Goal: Task Accomplishment & Management: Use online tool/utility

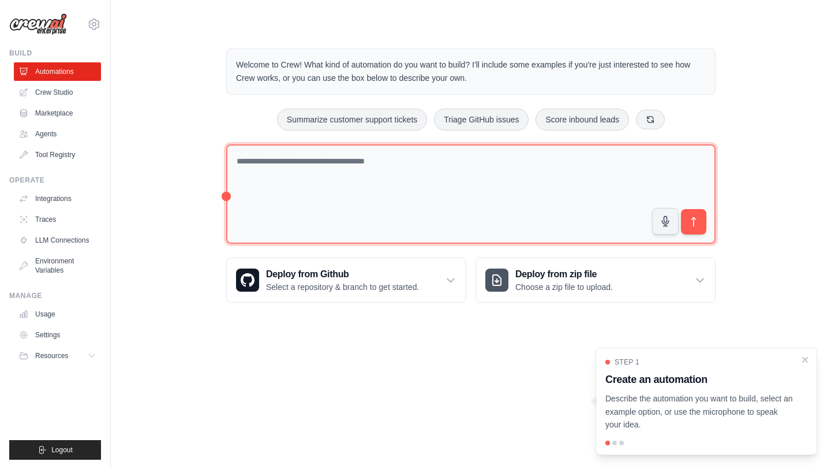
click at [441, 171] on textarea at bounding box center [471, 194] width 490 height 100
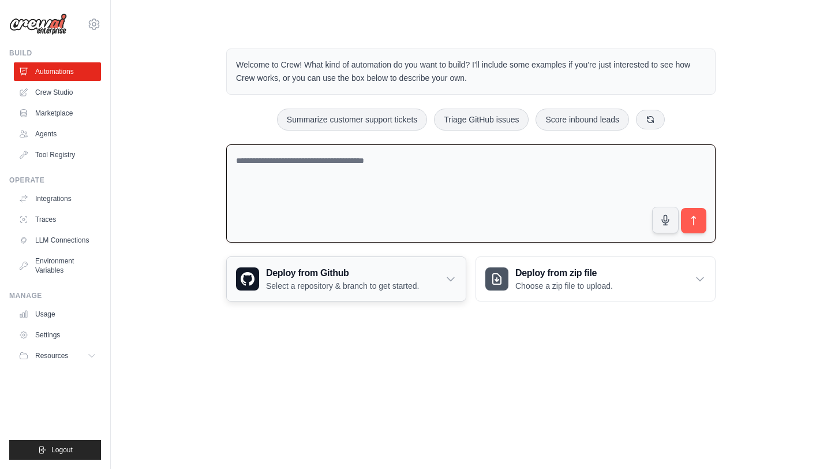
click at [459, 279] on div "Deploy from Github Select a repository & branch to get started." at bounding box center [346, 279] width 239 height 44
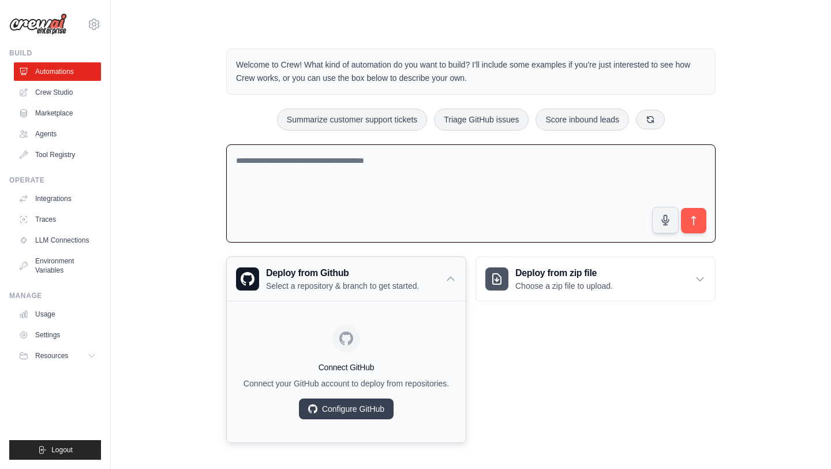
click at [459, 279] on div "Deploy from Github Select a repository & branch to get started." at bounding box center [346, 279] width 239 height 44
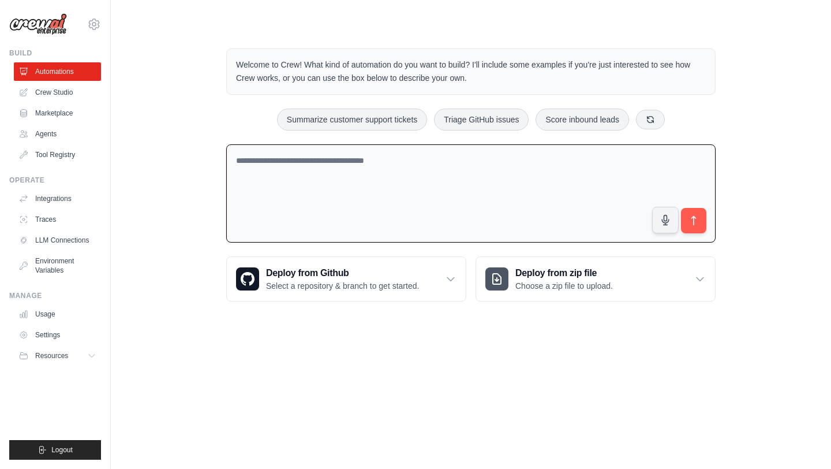
click at [294, 174] on textarea at bounding box center [471, 193] width 490 height 99
click at [405, 151] on textarea at bounding box center [471, 193] width 490 height 99
click at [263, 164] on textarea "**********" at bounding box center [471, 193] width 490 height 99
click at [383, 167] on textarea "**********" at bounding box center [471, 193] width 490 height 99
click at [440, 162] on textarea "**********" at bounding box center [471, 193] width 490 height 99
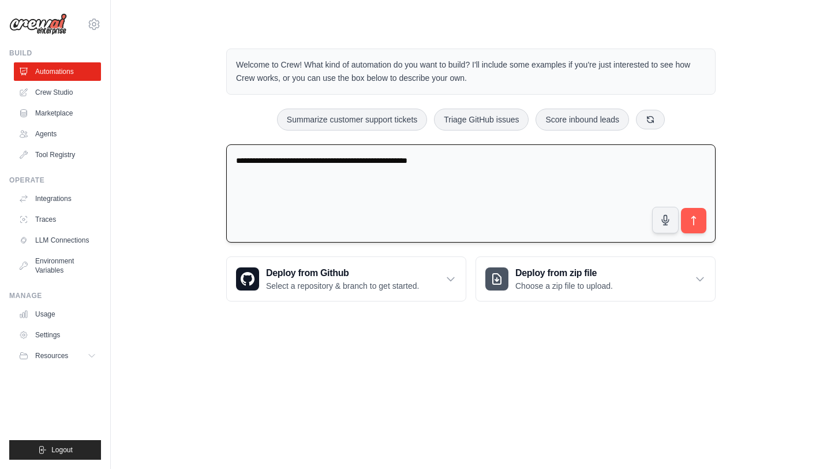
click at [457, 162] on textarea "**********" at bounding box center [471, 193] width 490 height 99
click at [439, 157] on textarea "**********" at bounding box center [471, 193] width 490 height 99
click at [511, 167] on textarea "**********" at bounding box center [471, 193] width 490 height 99
type textarea "**********"
click at [699, 226] on icon "submit" at bounding box center [694, 221] width 12 height 12
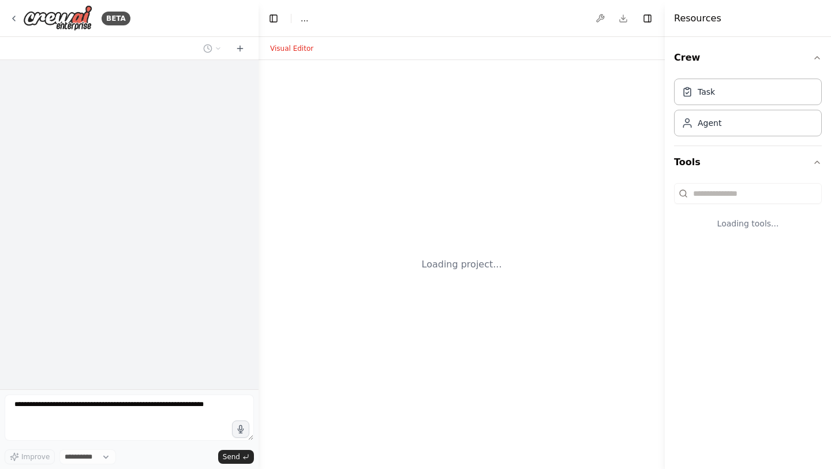
select select "****"
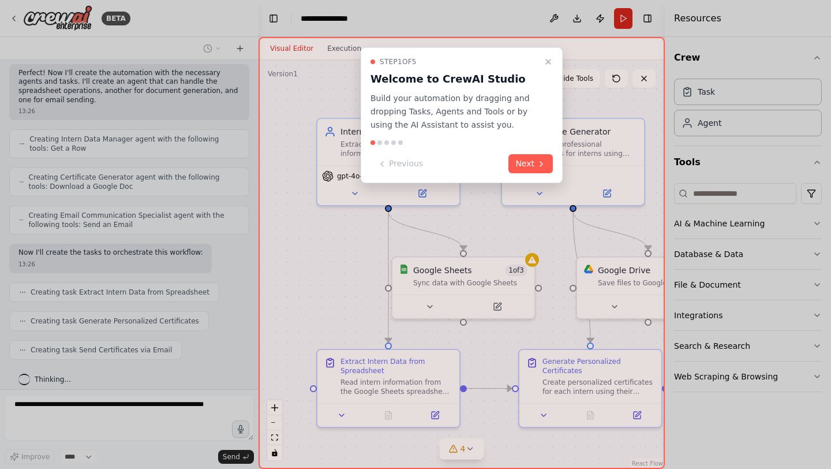
scroll to position [369, 0]
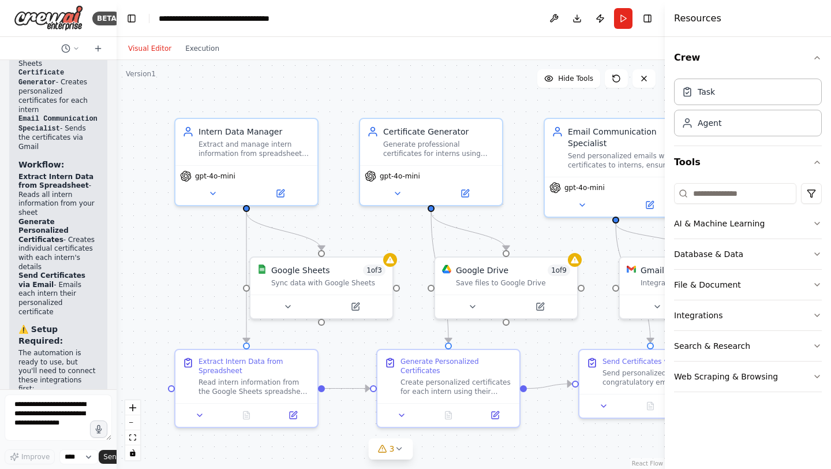
scroll to position [1452, 0]
drag, startPoint x: 255, startPoint y: 274, endPoint x: 114, endPoint y: 266, distance: 141.1
click at [114, 266] on div at bounding box center [114, 234] width 5 height 469
click at [819, 56] on icon "button" at bounding box center [817, 57] width 9 height 9
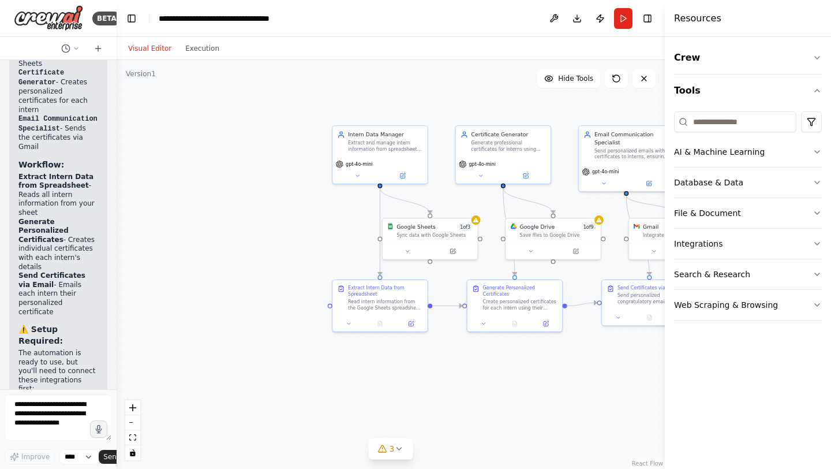
scroll to position [0, 0]
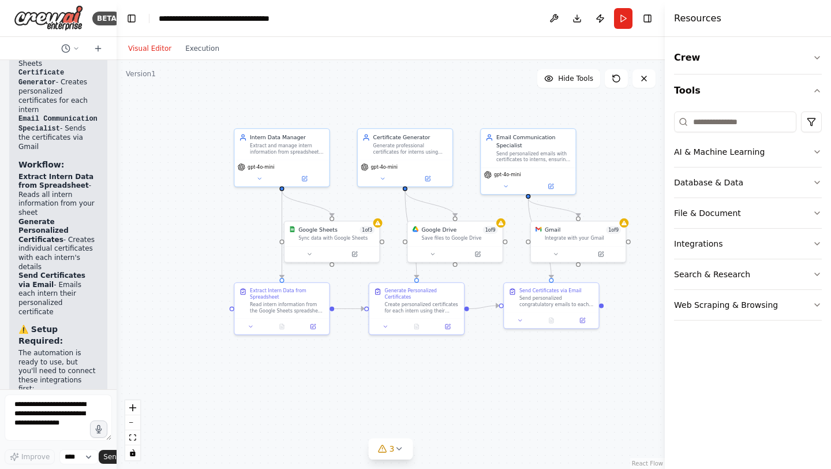
drag, startPoint x: 569, startPoint y: 200, endPoint x: 472, endPoint y: 204, distance: 97.6
click at [472, 203] on div ".deletable-edge-delete-btn { width: 20px; height: 20px; border: 0px solid #ffff…" at bounding box center [391, 264] width 548 height 409
click at [263, 182] on div "gpt-4o-mini" at bounding box center [282, 172] width 95 height 27
click at [268, 177] on button at bounding box center [259, 177] width 43 height 9
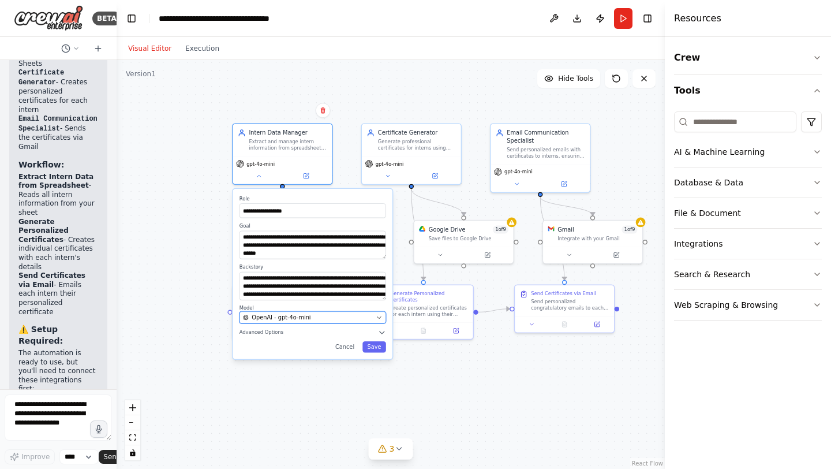
click at [337, 317] on div "OpenAI - gpt-4o-mini" at bounding box center [308, 317] width 130 height 8
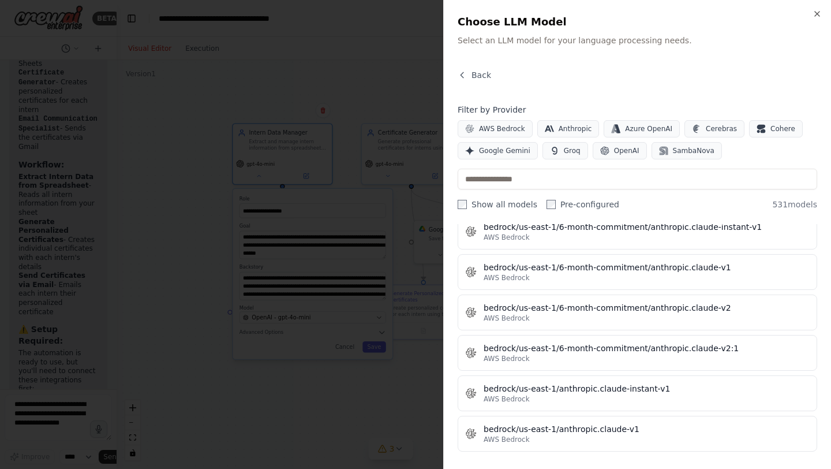
scroll to position [3360, 0]
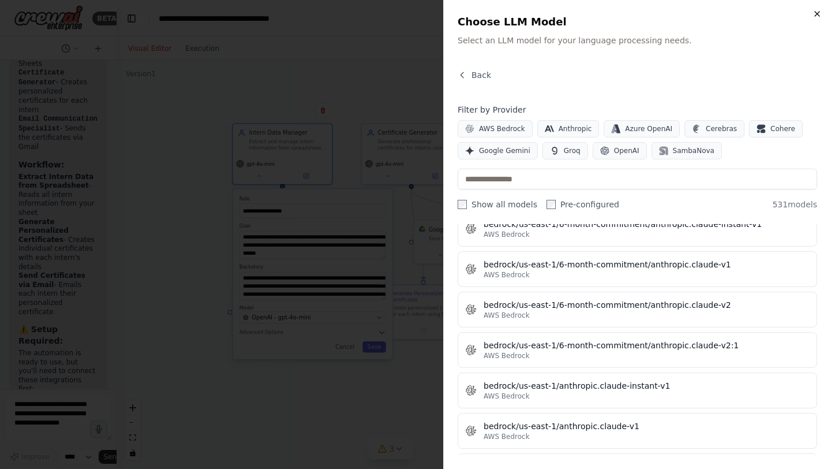
click at [817, 17] on icon "button" at bounding box center [817, 13] width 9 height 9
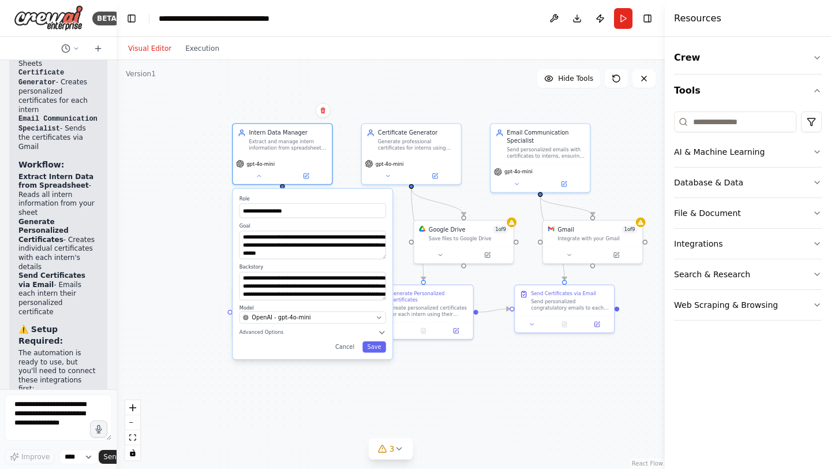
click at [221, 230] on div "**********" at bounding box center [391, 264] width 548 height 409
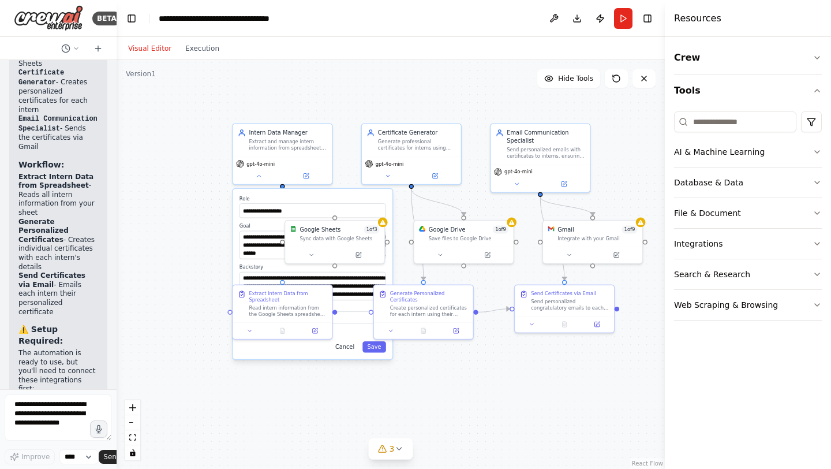
click at [350, 349] on button "Cancel" at bounding box center [345, 347] width 29 height 12
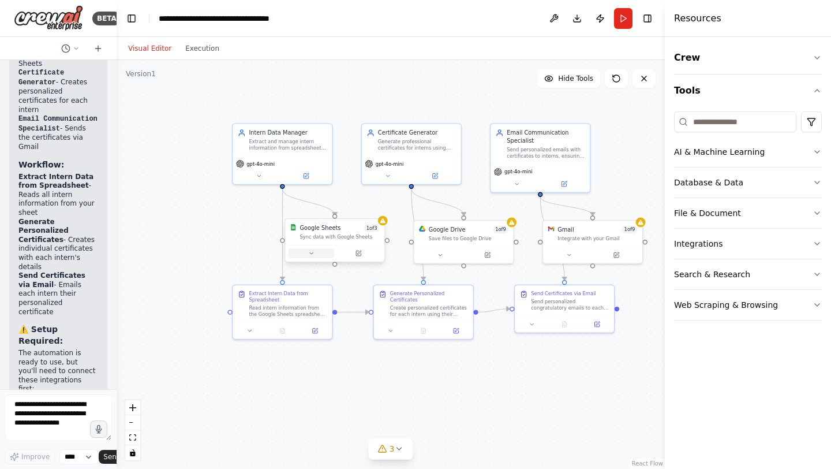
click at [320, 255] on button at bounding box center [312, 253] width 46 height 10
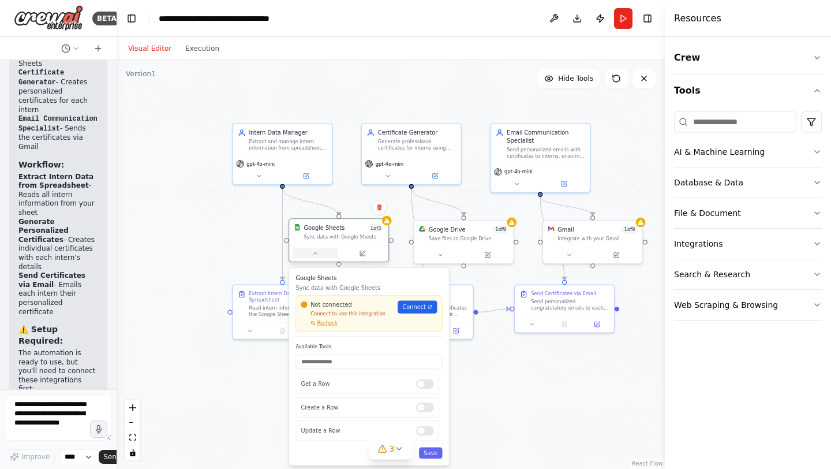
click at [320, 255] on button at bounding box center [316, 253] width 46 height 10
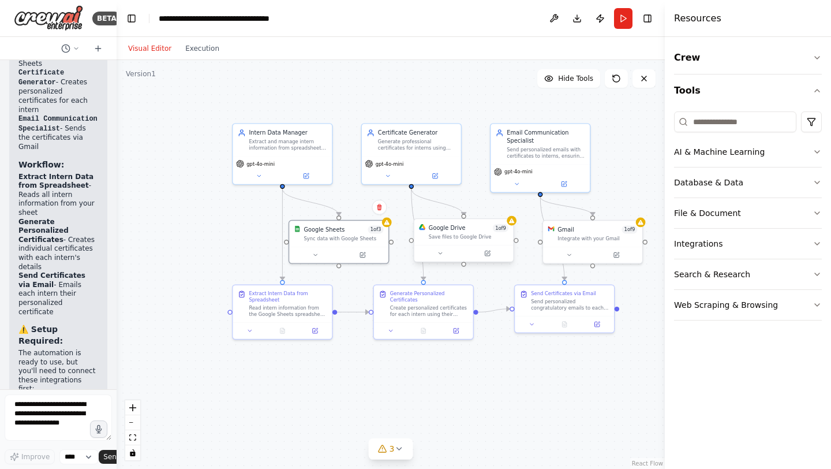
click at [449, 259] on div at bounding box center [463, 253] width 99 height 17
click at [450, 252] on button at bounding box center [440, 253] width 46 height 10
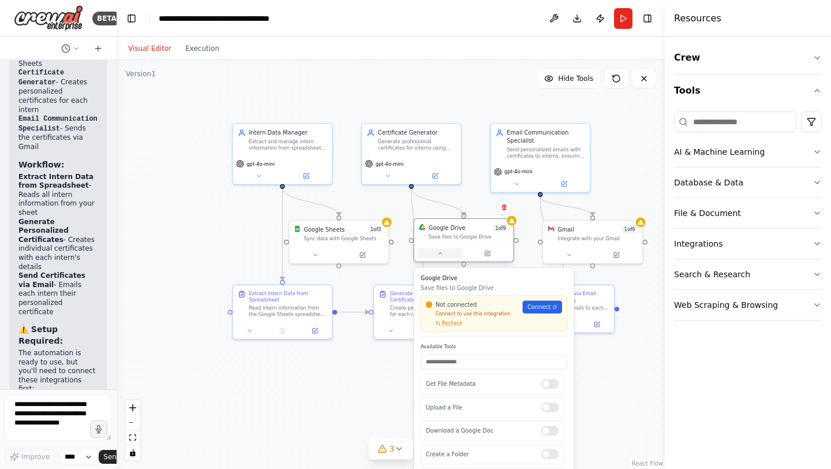
click at [450, 252] on button at bounding box center [440, 253] width 46 height 10
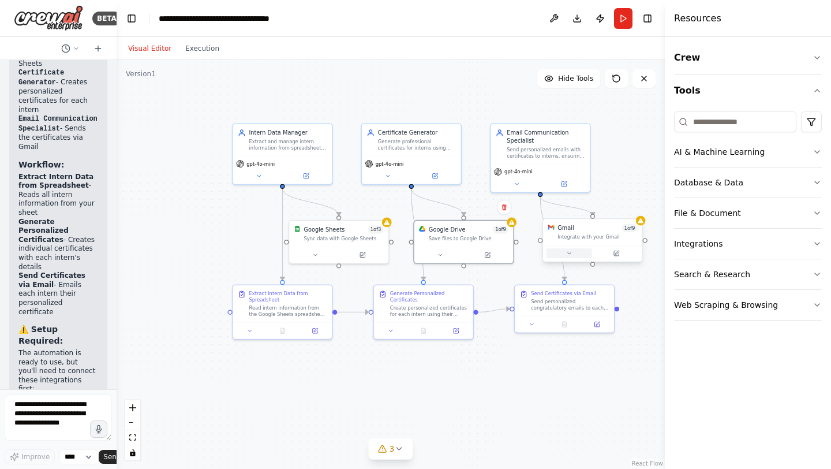
click at [563, 252] on button at bounding box center [570, 253] width 46 height 10
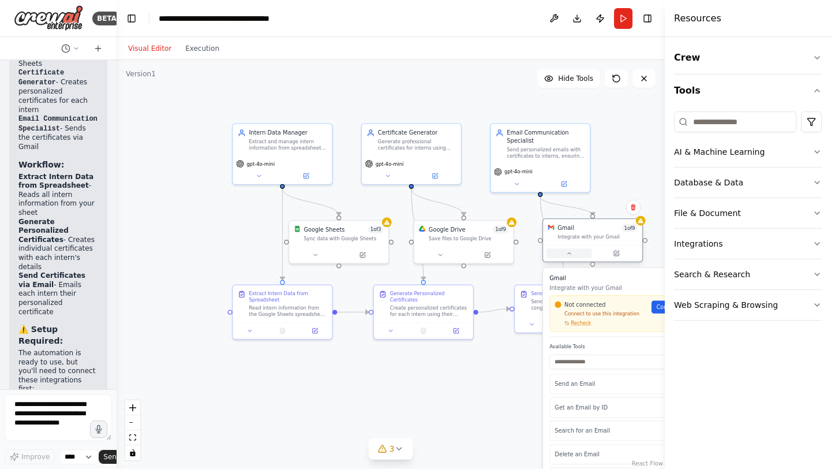
click at [563, 252] on button at bounding box center [570, 253] width 46 height 10
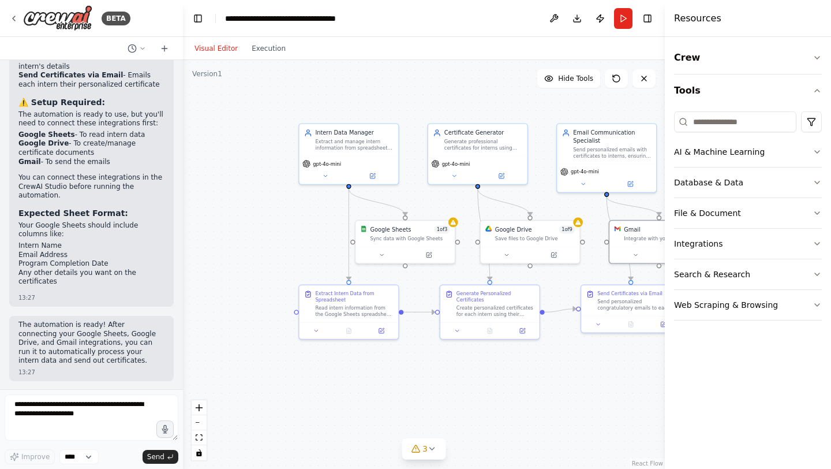
scroll to position [1169, 0]
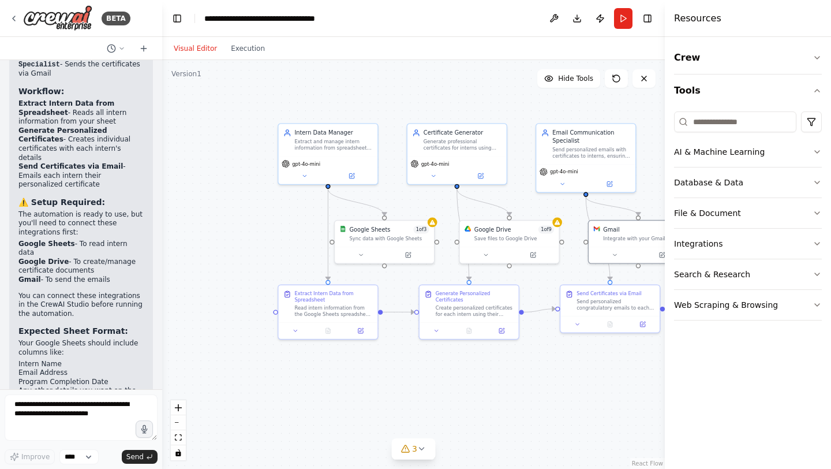
drag, startPoint x: 116, startPoint y: 220, endPoint x: 163, endPoint y: 229, distance: 47.6
click at [163, 228] on div "BETA make ai agent that works send email from sheet and generate certificate se…" at bounding box center [415, 234] width 831 height 469
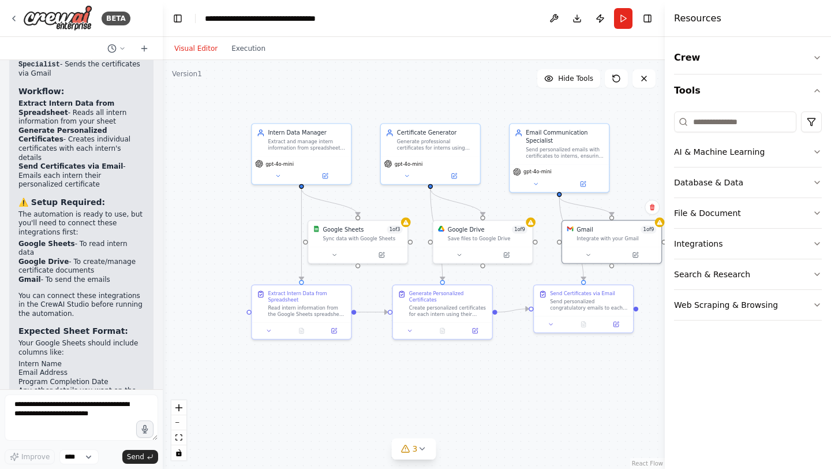
drag, startPoint x: 345, startPoint y: 114, endPoint x: 316, endPoint y: 115, distance: 29.4
click at [316, 115] on div ".deletable-edge-delete-btn { width: 20px; height: 20px; border: 0px solid #ffff…" at bounding box center [414, 264] width 502 height 409
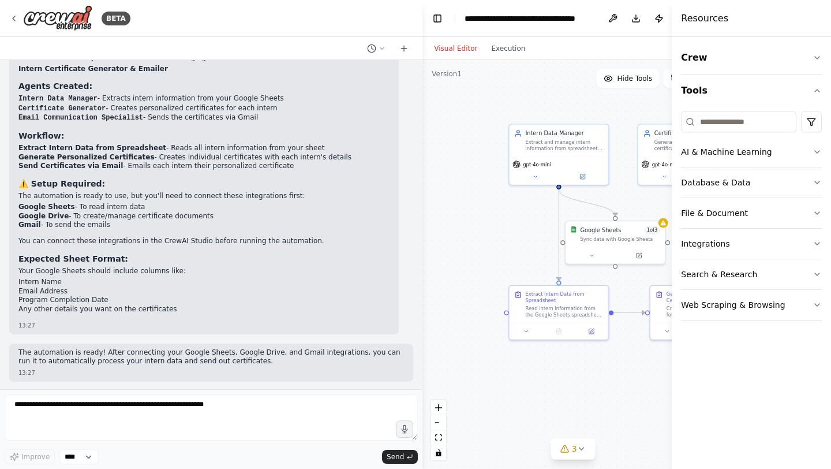
drag, startPoint x: 162, startPoint y: 200, endPoint x: 453, endPoint y: 160, distance: 293.7
click at [453, 160] on div "BETA make ai agent that works send email from sheet and generate certificate se…" at bounding box center [415, 234] width 831 height 469
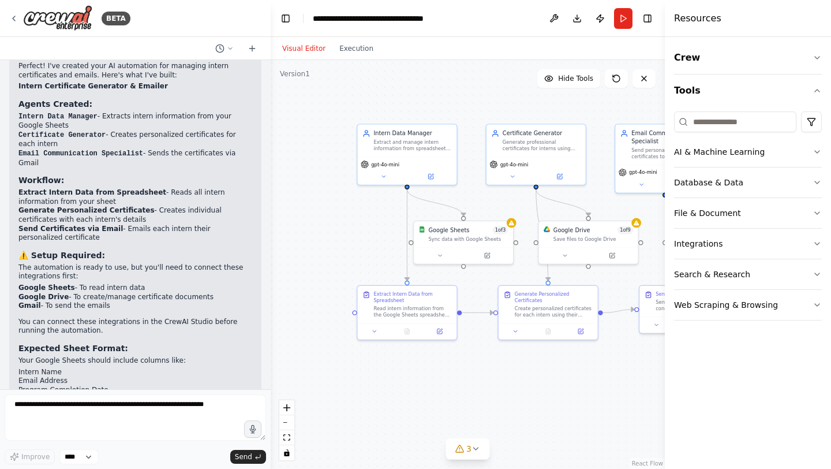
scroll to position [815, 0]
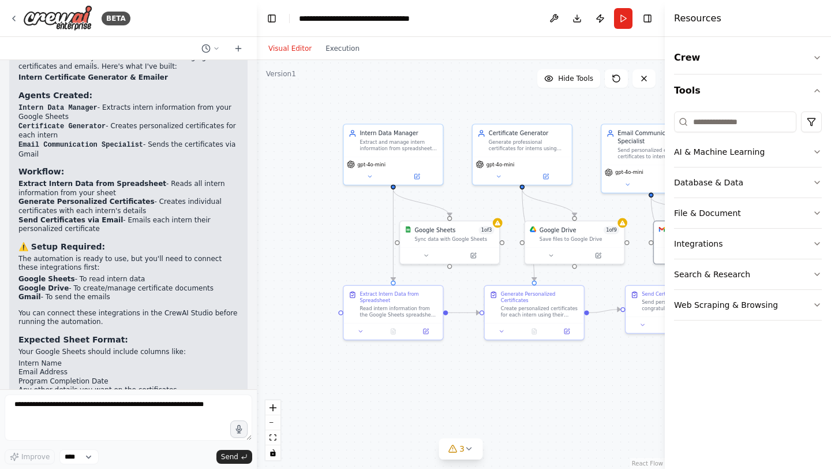
drag, startPoint x: 425, startPoint y: 255, endPoint x: 257, endPoint y: 255, distance: 167.4
click at [257, 255] on div "BETA make ai agent that works send email from sheet and generate certificate se…" at bounding box center [415, 234] width 831 height 469
click at [372, 183] on div "Intern Data Manager Extract and manage intern information from spreadsheets, en…" at bounding box center [393, 153] width 101 height 62
click at [371, 177] on icon at bounding box center [370, 174] width 6 height 6
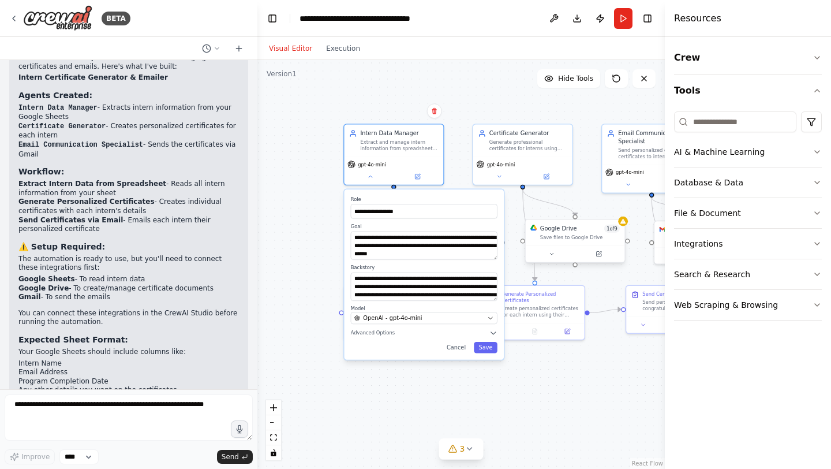
click at [556, 263] on div "Google Drive 1 of 9 Save files to Google Drive" at bounding box center [575, 243] width 101 height 44
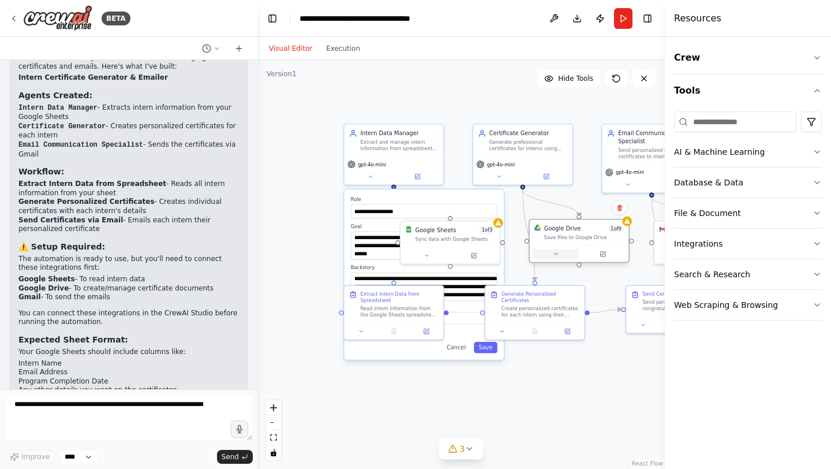
click at [558, 256] on icon at bounding box center [555, 254] width 6 height 6
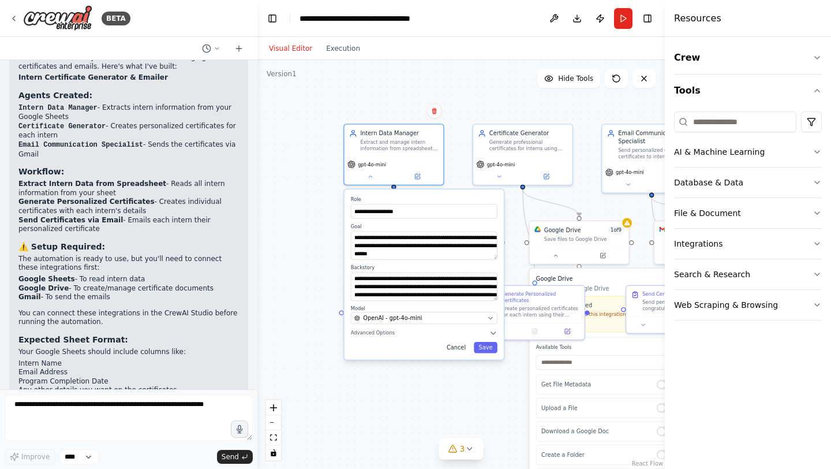
click at [462, 348] on button "Cancel" at bounding box center [456, 348] width 29 height 12
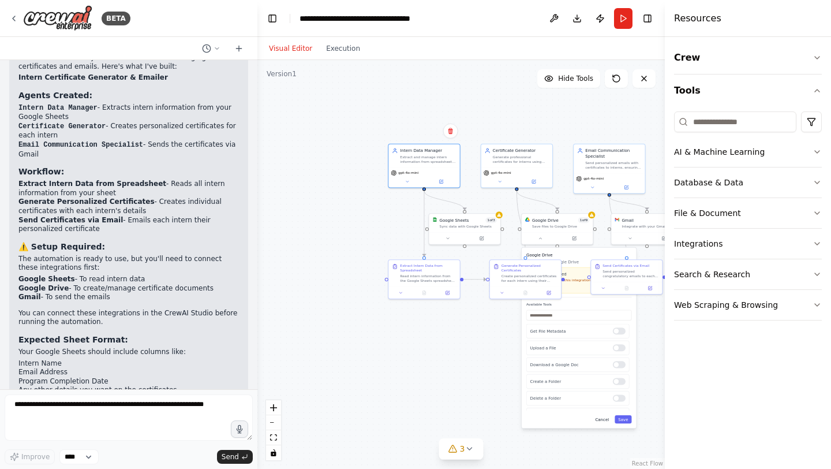
click at [603, 422] on button "Cancel" at bounding box center [602, 419] width 21 height 8
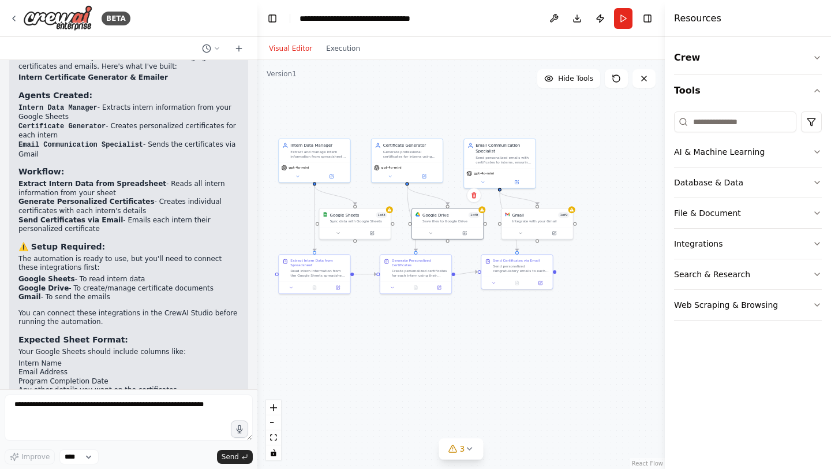
drag, startPoint x: 584, startPoint y: 321, endPoint x: 475, endPoint y: 316, distance: 109.2
click at [475, 316] on div ".deletable-edge-delete-btn { width: 20px; height: 20px; border: 0px solid #ffff…" at bounding box center [461, 264] width 408 height 409
click at [426, 237] on div at bounding box center [448, 232] width 71 height 12
click at [431, 234] on button at bounding box center [431, 232] width 33 height 7
click at [435, 236] on div at bounding box center [448, 232] width 71 height 12
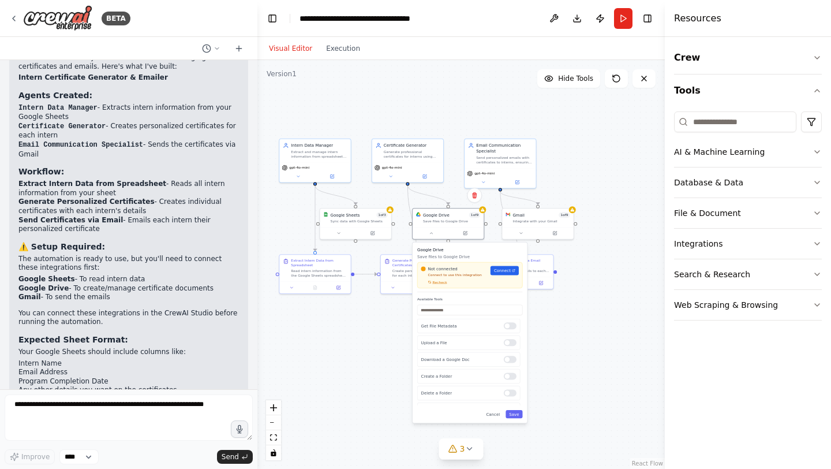
click at [629, 277] on div ".deletable-edge-delete-btn { width: 20px; height: 20px; border: 0px solid #ffff…" at bounding box center [461, 264] width 408 height 409
click at [500, 418] on div "Google Drive Save files to Google Drive Not connected Connect to use this integ…" at bounding box center [470, 332] width 115 height 180
click at [498, 416] on button "Cancel" at bounding box center [493, 414] width 21 height 8
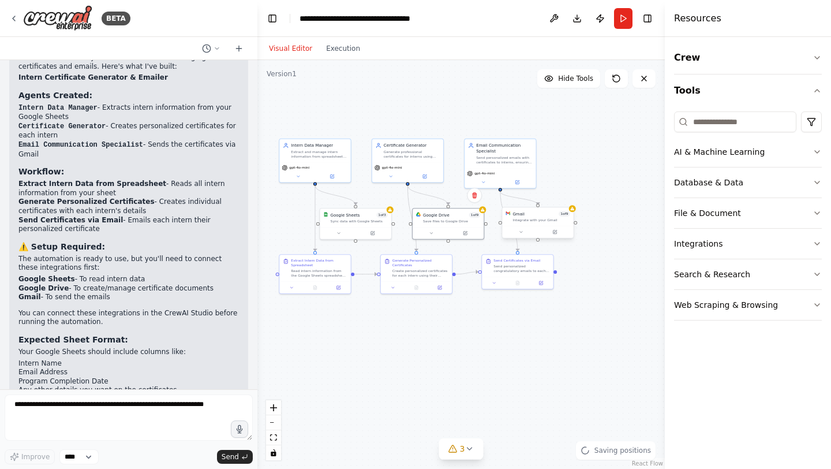
click at [522, 237] on div at bounding box center [537, 232] width 71 height 12
click at [526, 233] on button at bounding box center [521, 232] width 33 height 7
click at [804, 96] on button "Tools" at bounding box center [748, 90] width 148 height 32
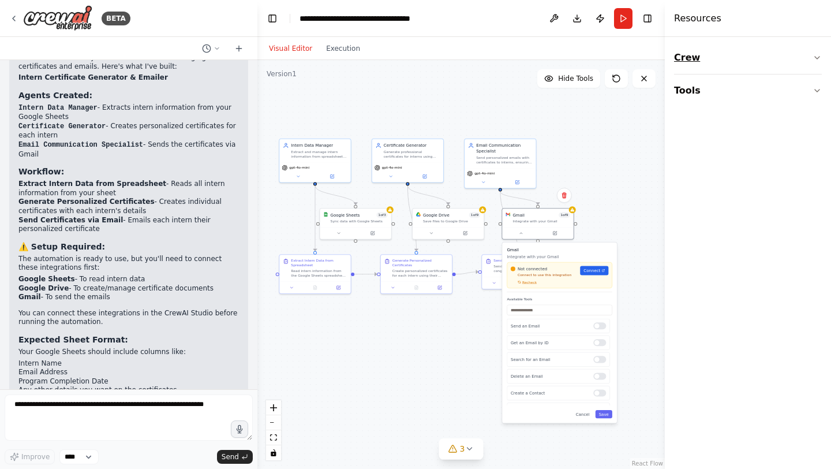
click at [798, 47] on button "Crew" at bounding box center [748, 58] width 148 height 32
click at [798, 54] on button "Crew" at bounding box center [748, 58] width 148 height 32
click at [540, 223] on div "Gmail 1 of 9 Integrate with your Gmail" at bounding box center [537, 216] width 71 height 18
click at [588, 414] on button "Cancel" at bounding box center [583, 414] width 21 height 8
click at [464, 452] on span "3" at bounding box center [462, 449] width 5 height 12
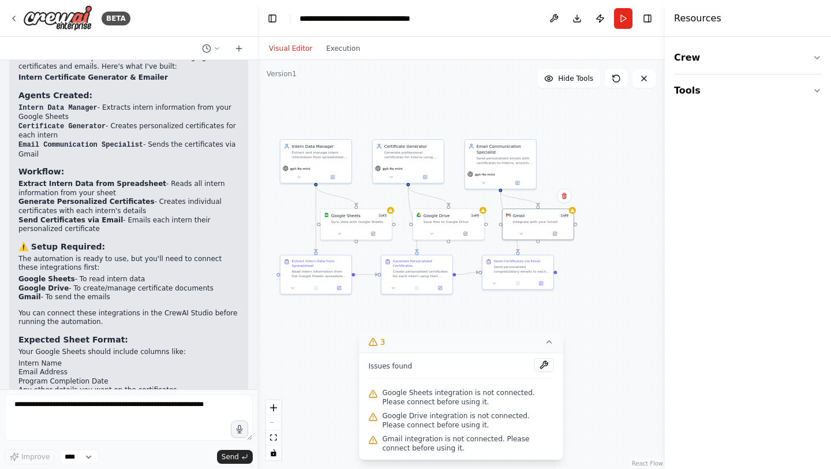
click at [551, 338] on icon at bounding box center [549, 341] width 9 height 9
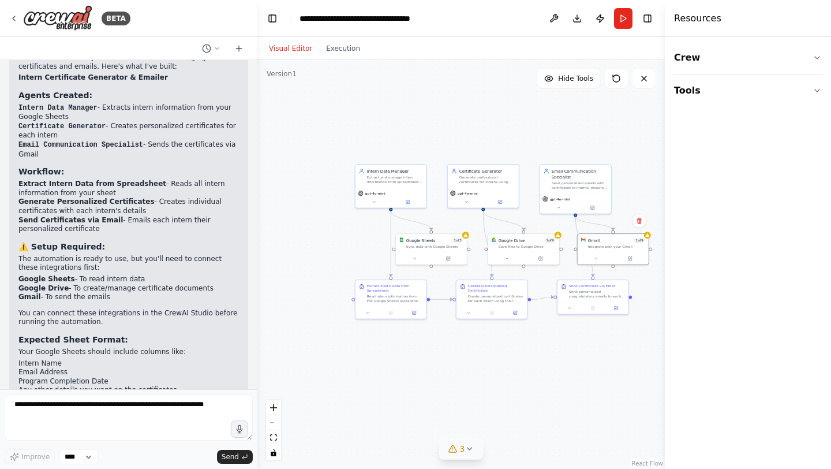
drag, startPoint x: 443, startPoint y: 346, endPoint x: 517, endPoint y: 371, distance: 77.9
click at [517, 371] on div ".deletable-edge-delete-btn { width: 20px; height: 20px; border: 0px solid #ffff…" at bounding box center [461, 264] width 408 height 409
click at [630, 251] on div at bounding box center [612, 257] width 71 height 12
click at [627, 258] on button at bounding box center [629, 257] width 33 height 7
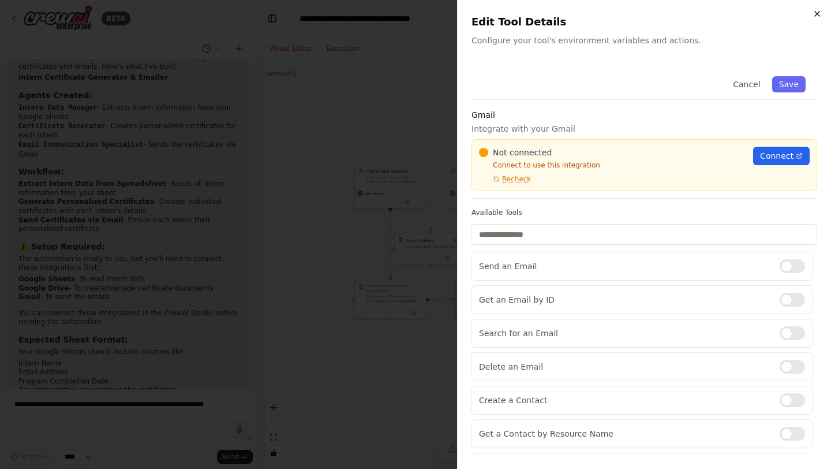
click at [818, 12] on icon "button" at bounding box center [817, 13] width 9 height 9
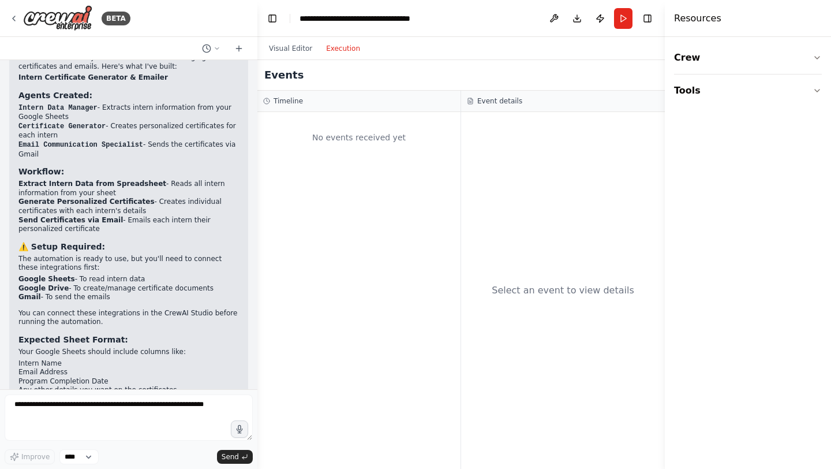
click at [349, 53] on button "Execution" at bounding box center [343, 49] width 48 height 14
click at [296, 44] on button "Visual Editor" at bounding box center [290, 49] width 57 height 14
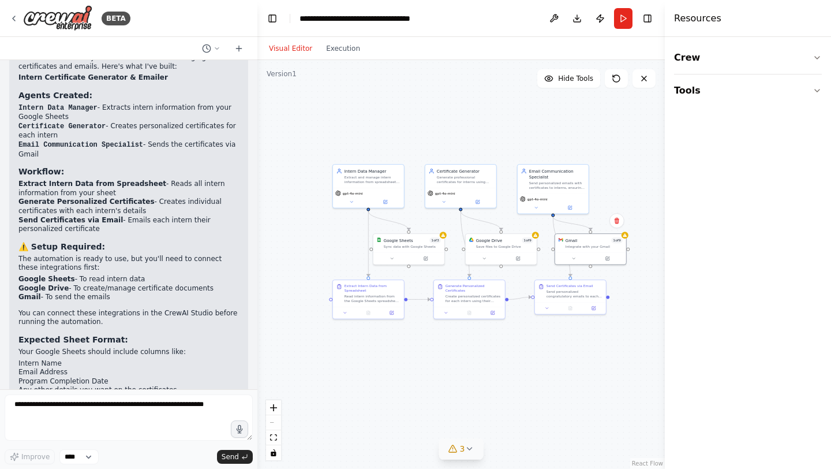
drag, startPoint x: 407, startPoint y: 132, endPoint x: 385, endPoint y: 132, distance: 21.9
click at [385, 132] on div ".deletable-edge-delete-btn { width: 20px; height: 20px; border: 0px solid #ffff…" at bounding box center [461, 264] width 408 height 409
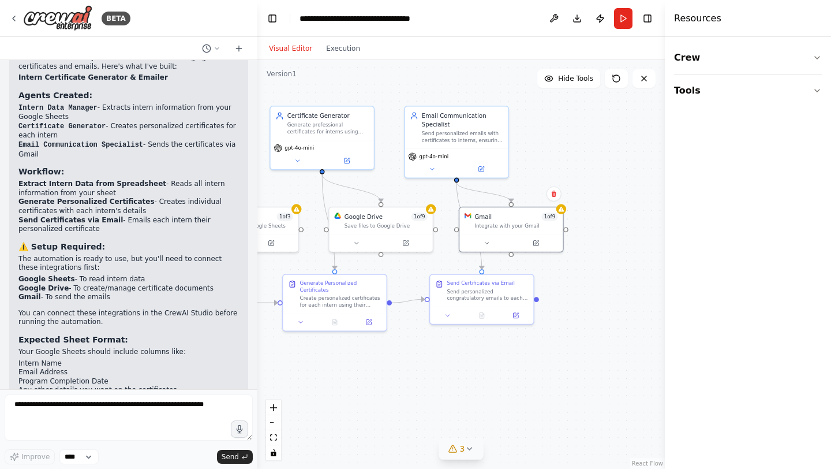
drag, startPoint x: 632, startPoint y: 260, endPoint x: 490, endPoint y: 264, distance: 142.1
click at [490, 264] on div ".deletable-edge-delete-btn { width: 20px; height: 20px; border: 0px solid #ffff…" at bounding box center [461, 264] width 408 height 409
click at [279, 426] on button "zoom out" at bounding box center [273, 422] width 15 height 15
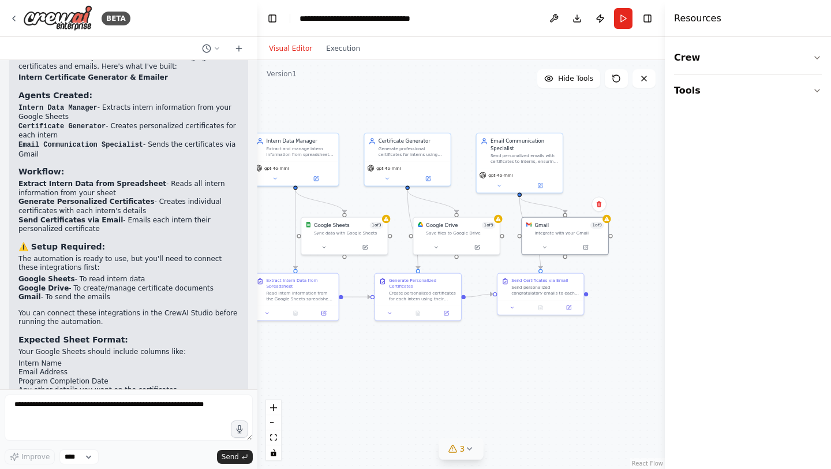
drag, startPoint x: 321, startPoint y: 368, endPoint x: 386, endPoint y: 368, distance: 64.7
click at [386, 368] on div ".deletable-edge-delete-btn { width: 20px; height: 20px; border: 0px solid #ffff…" at bounding box center [461, 264] width 408 height 409
